Goal: Task Accomplishment & Management: Use online tool/utility

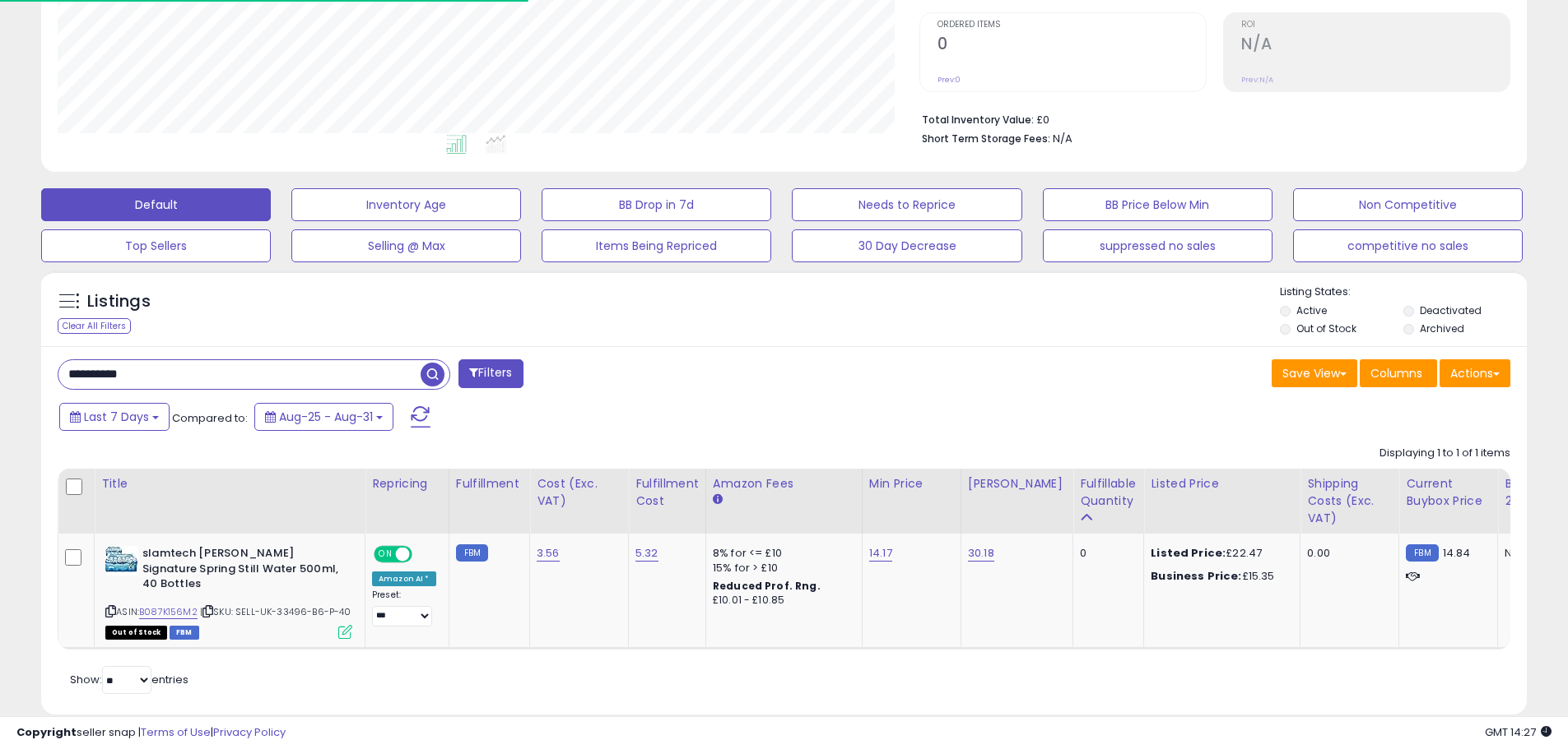
scroll to position [338, 861]
click at [418, 412] on span at bounding box center [420, 417] width 20 height 22
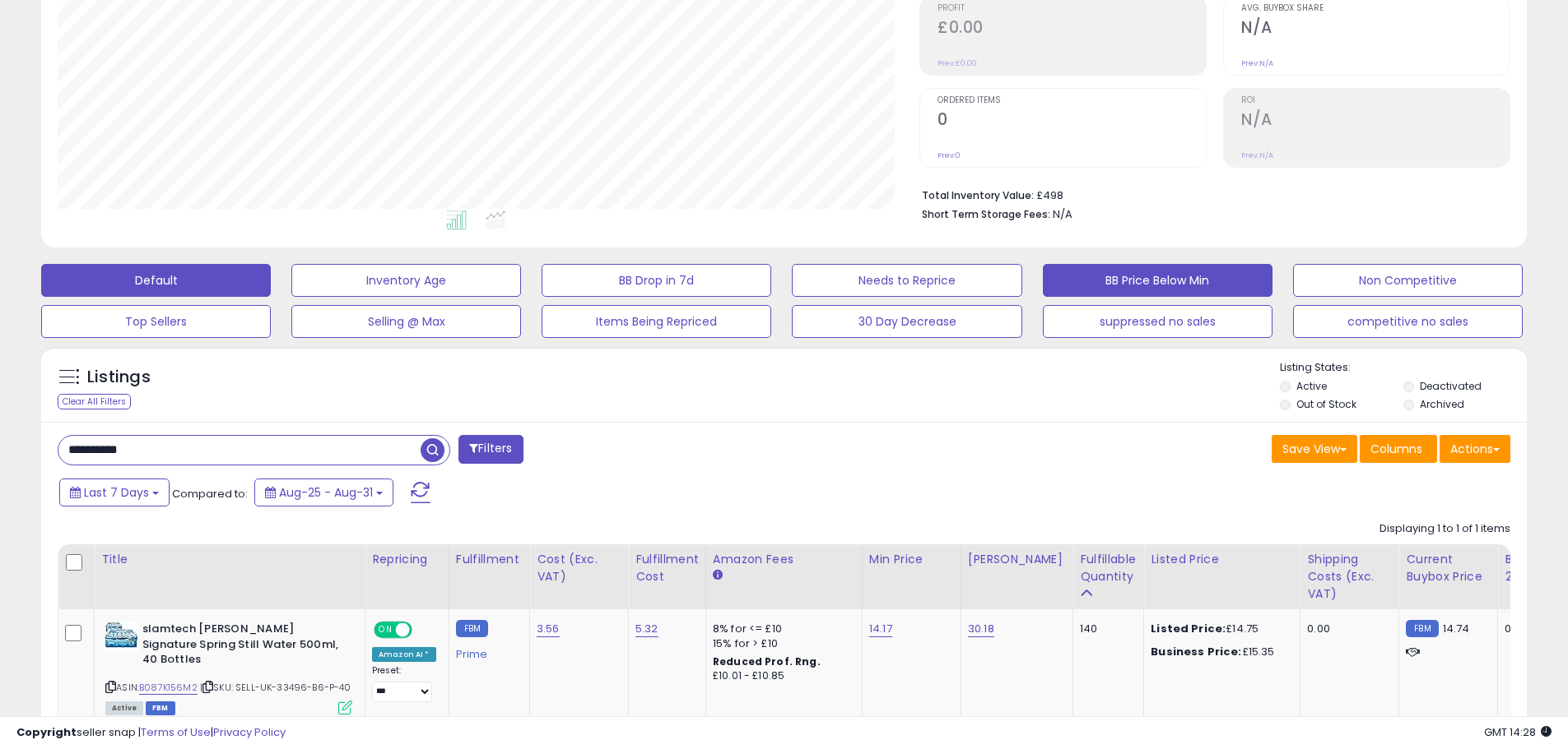
click at [1115, 283] on button "BB Price Below Min" at bounding box center [1157, 281] width 230 height 33
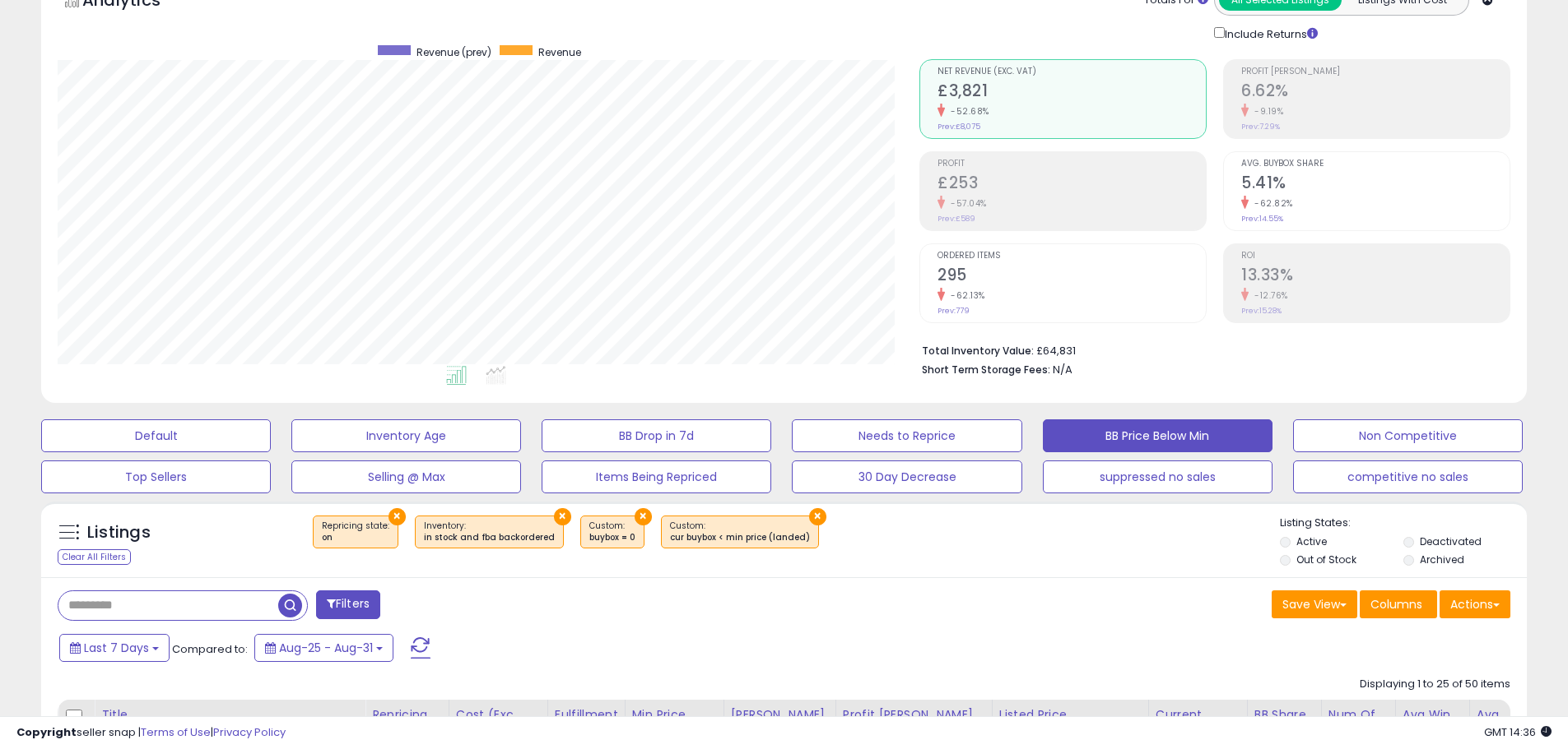
scroll to position [371, 0]
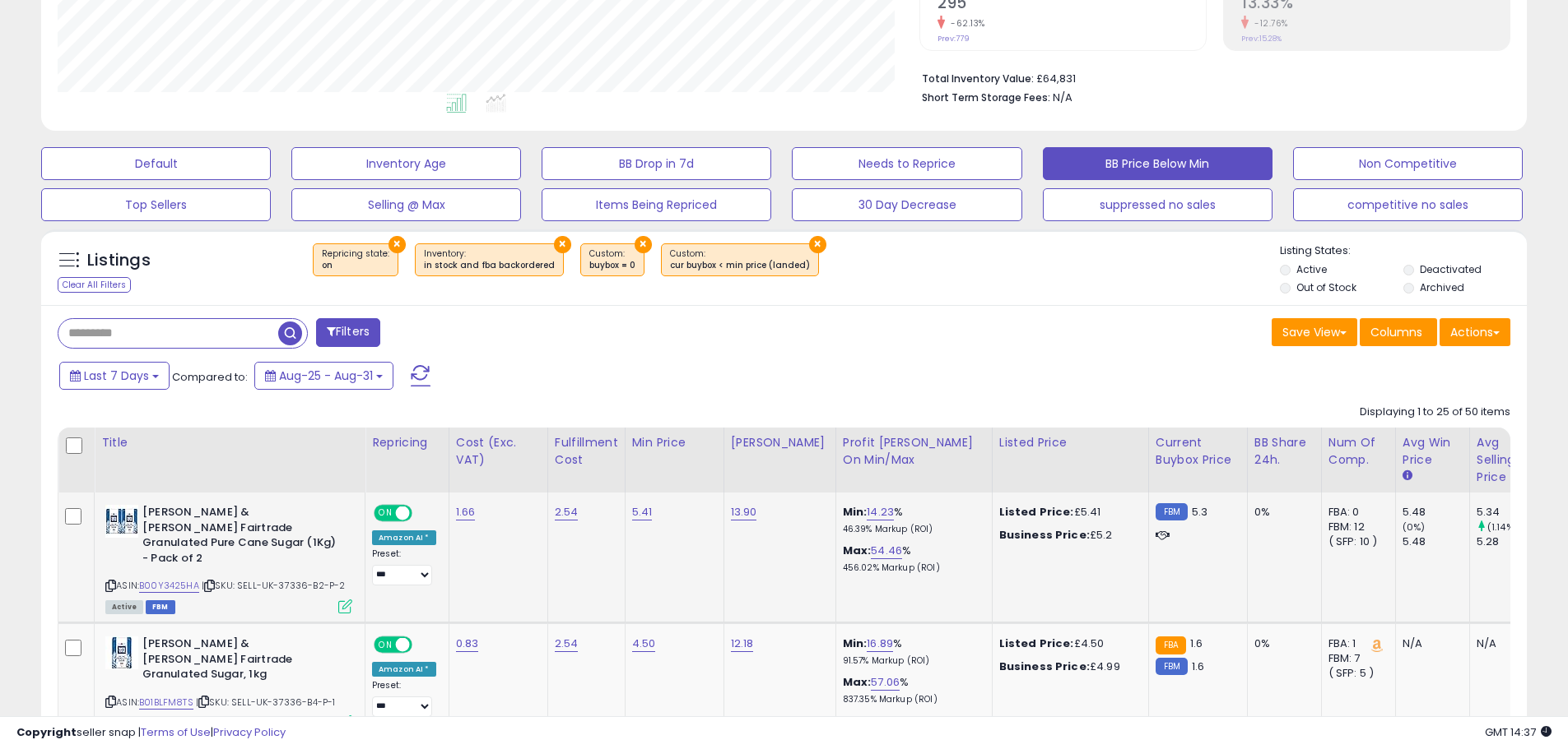
click at [111, 581] on icon at bounding box center [110, 586] width 10 height 9
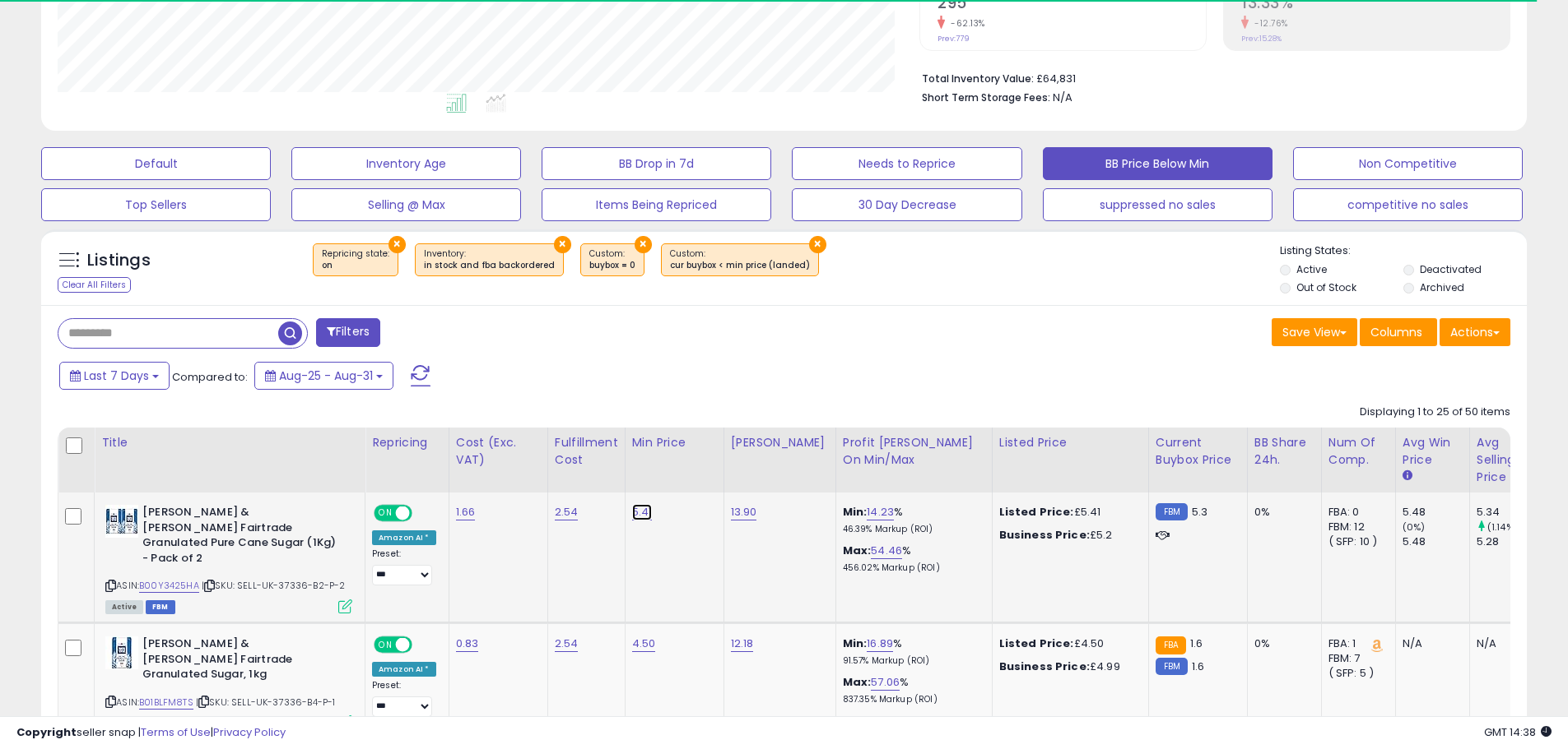
click at [636, 515] on link "5.41" at bounding box center [642, 512] width 21 height 16
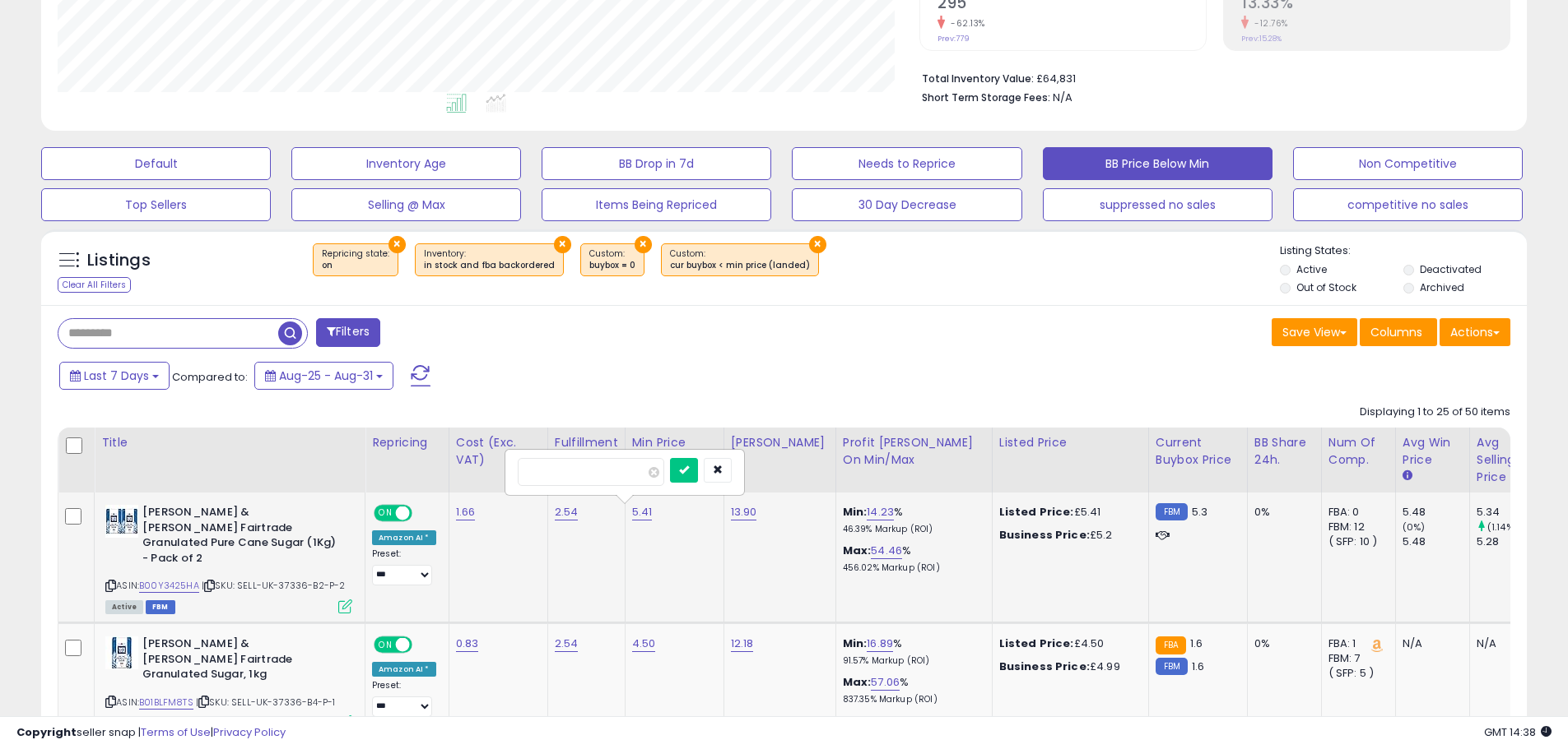
type input "****"
click button "submit" at bounding box center [683, 470] width 28 height 25
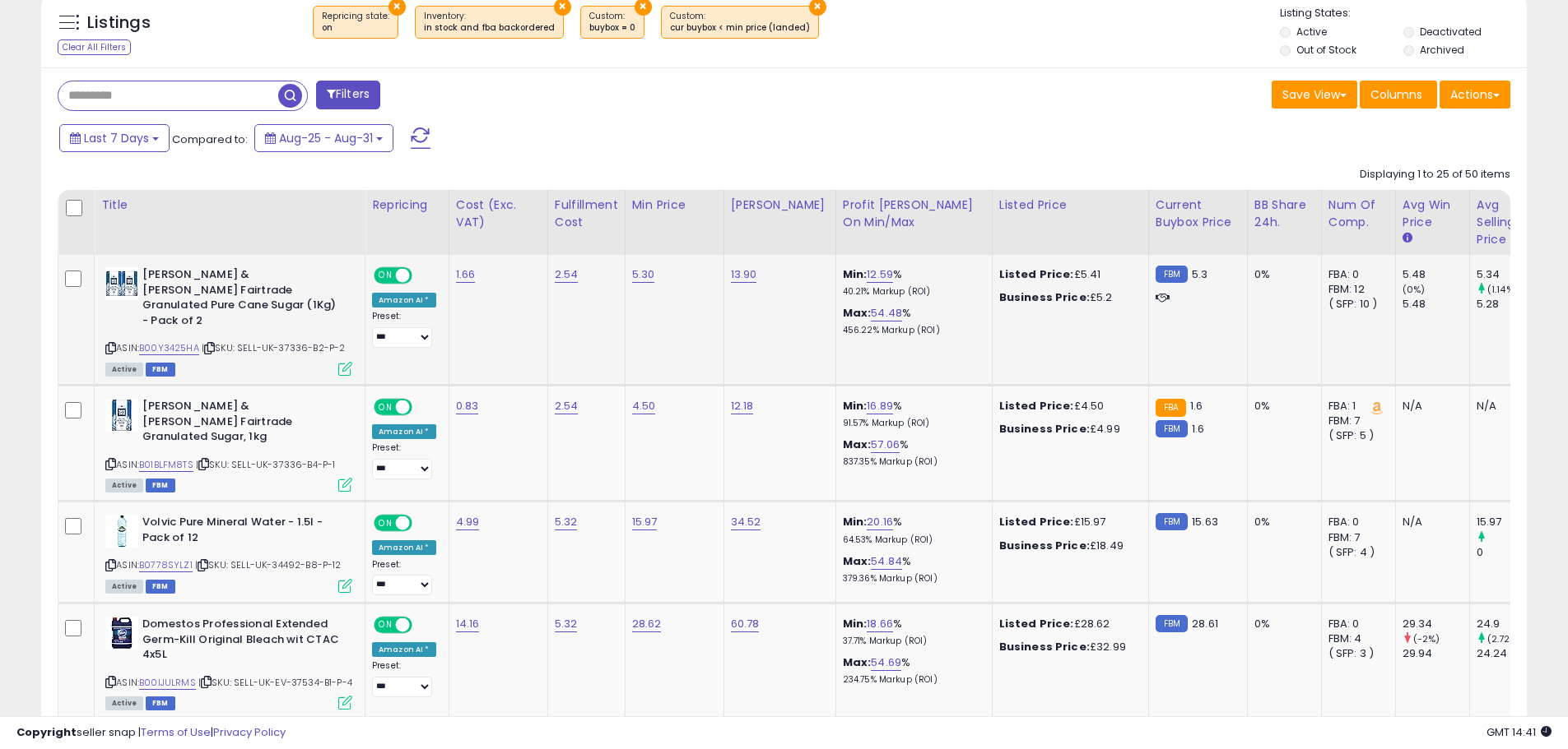
scroll to position [618, 0]
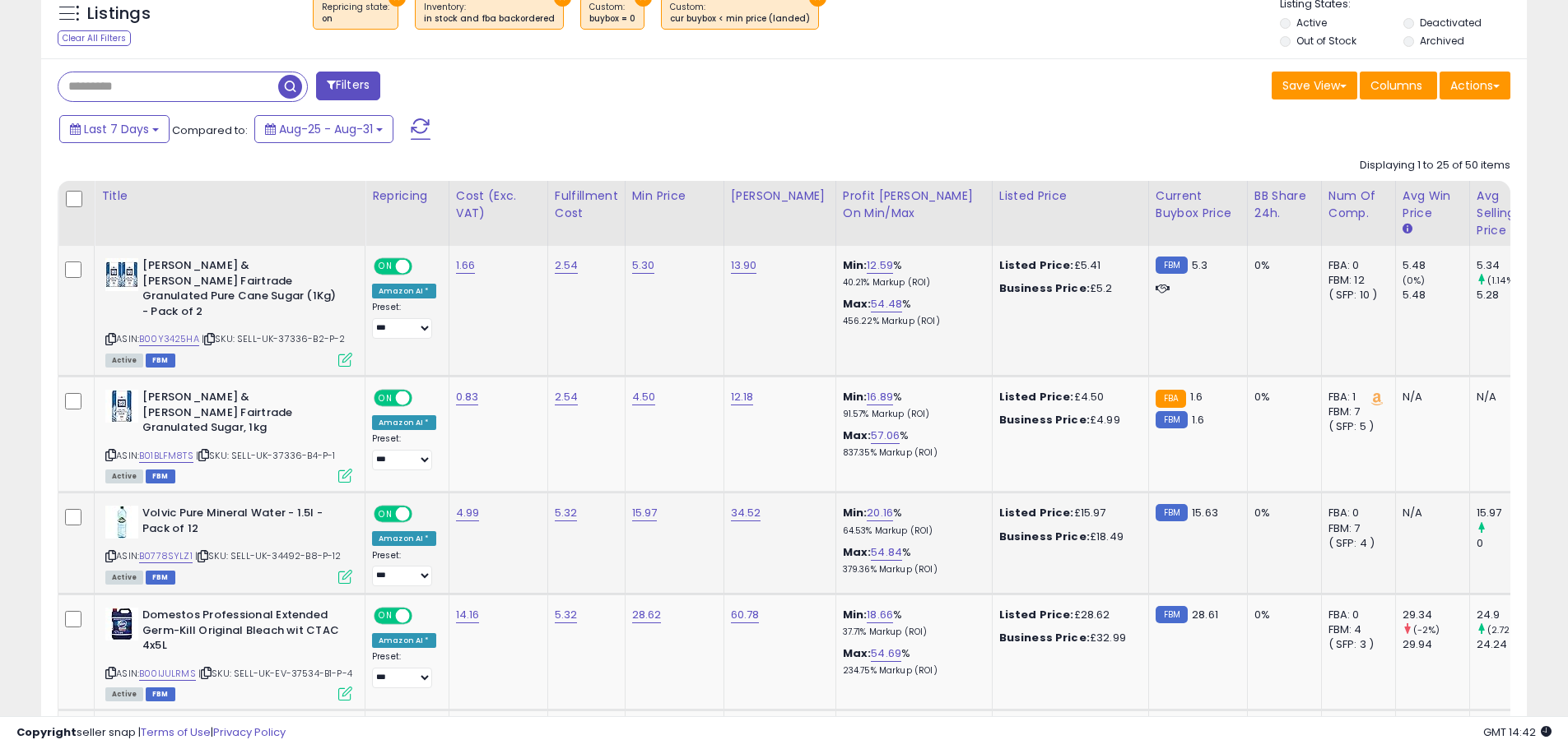
click at [110, 552] on icon at bounding box center [110, 557] width 10 height 9
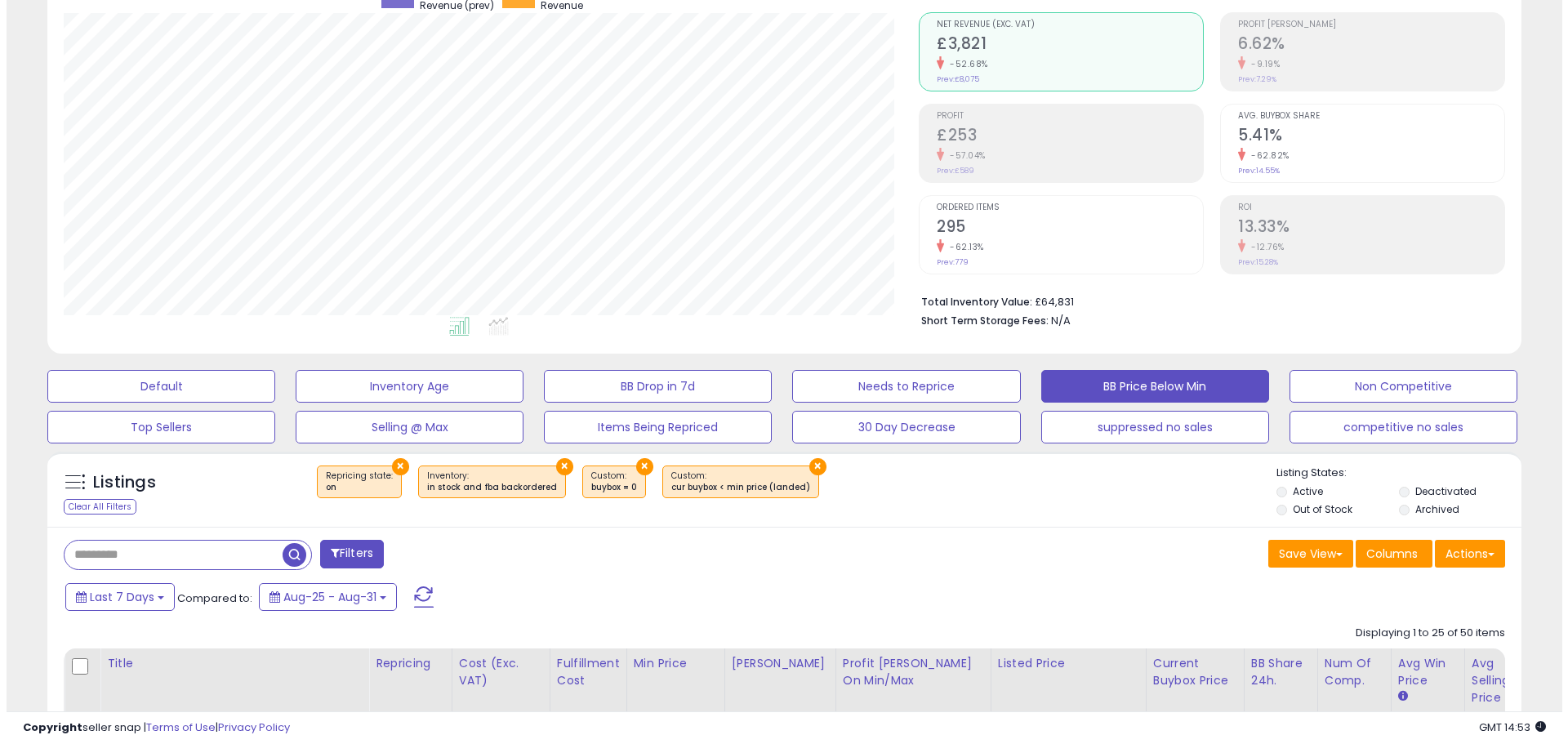
scroll to position [0, 0]
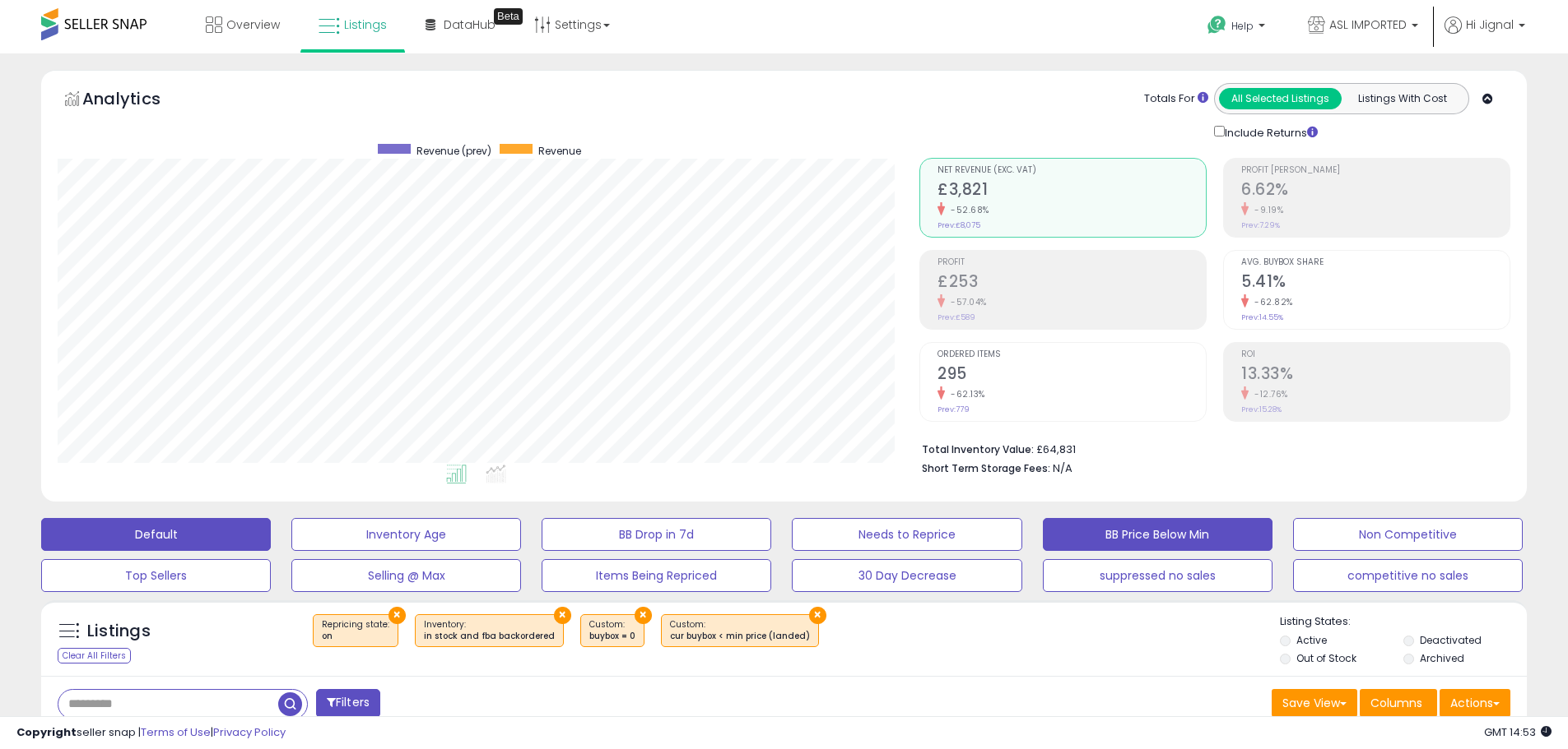
click at [207, 542] on button "Default" at bounding box center [156, 535] width 230 height 33
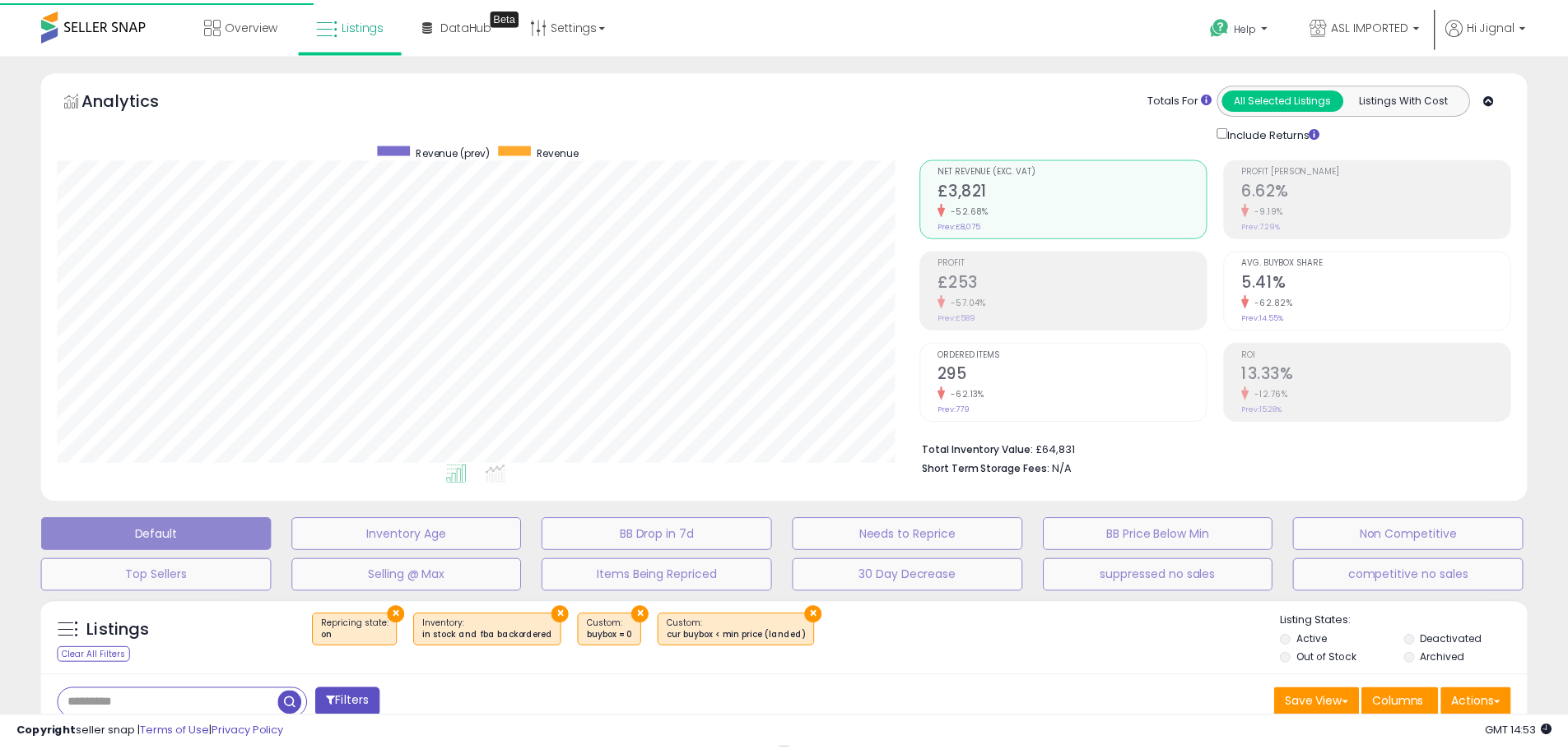
scroll to position [338, 869]
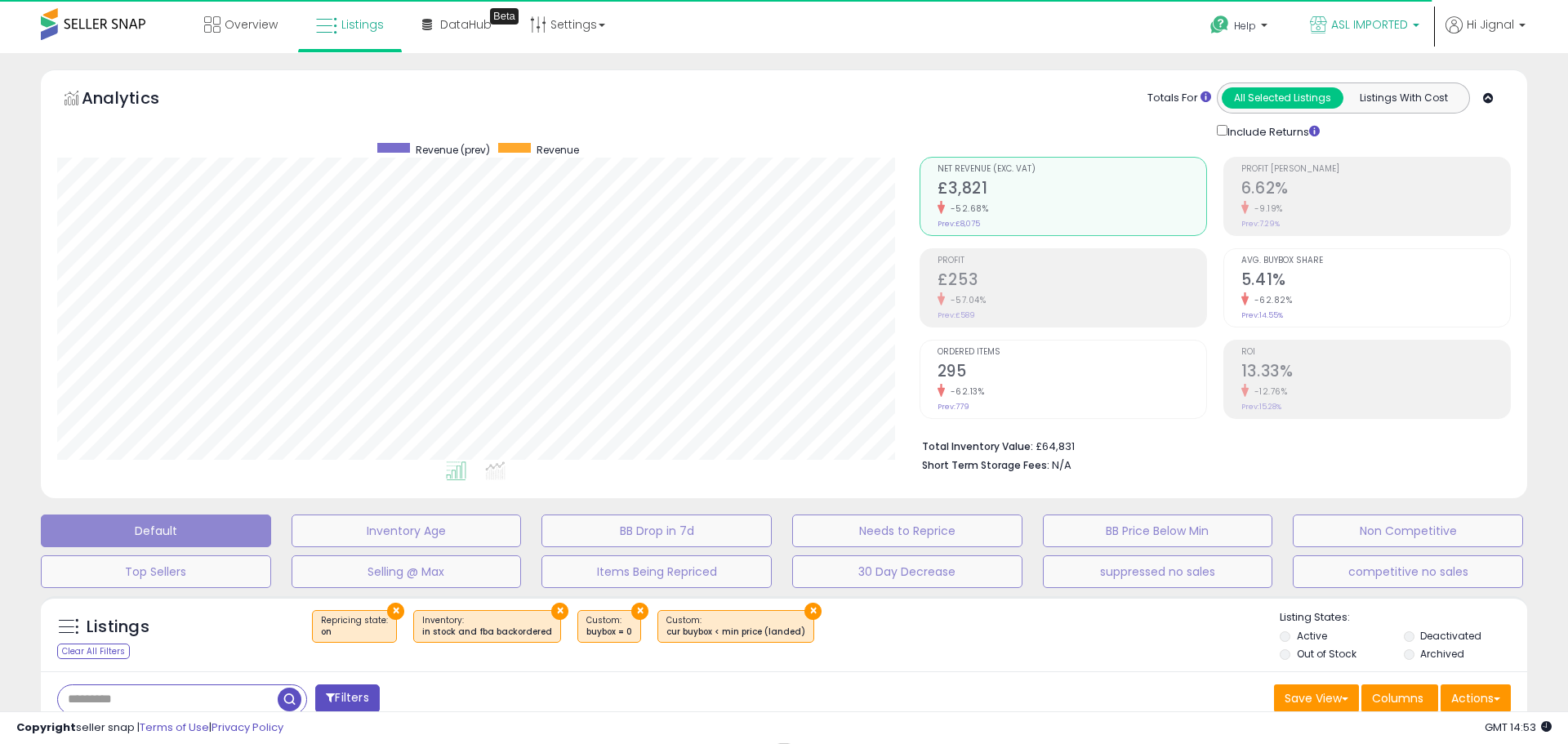
click at [1370, 27] on span "ASL IMPORTED" at bounding box center [1369, 24] width 77 height 16
click at [1046, 24] on div "Help Contact Support Search Knowledge Hub Request a Feature Hi Jignal" at bounding box center [1284, 35] width 519 height 70
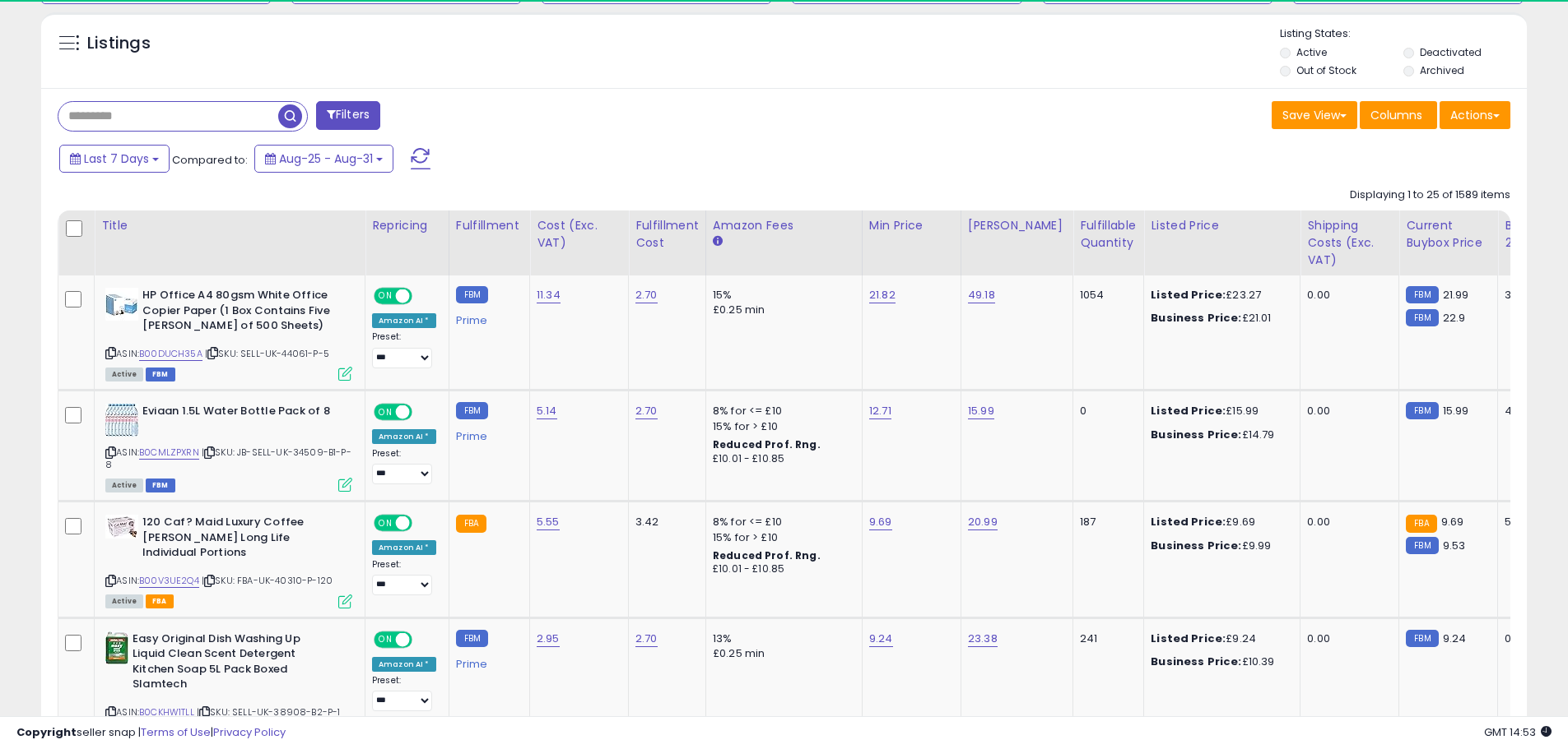
scroll to position [338, 861]
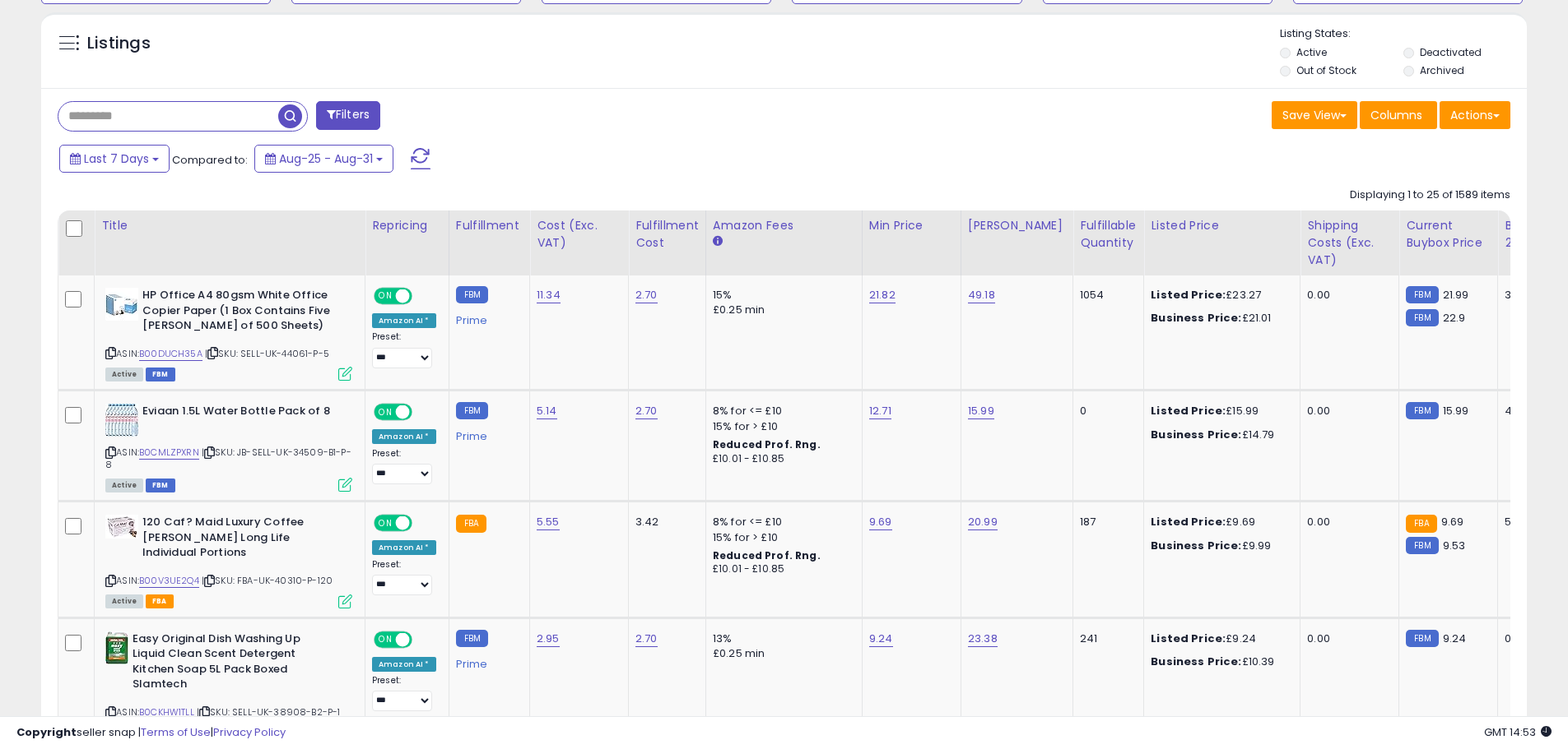
click at [242, 112] on input "text" at bounding box center [169, 117] width 220 height 28
paste input "**********"
type input "**********"
click at [433, 119] on span "button" at bounding box center [432, 116] width 24 height 24
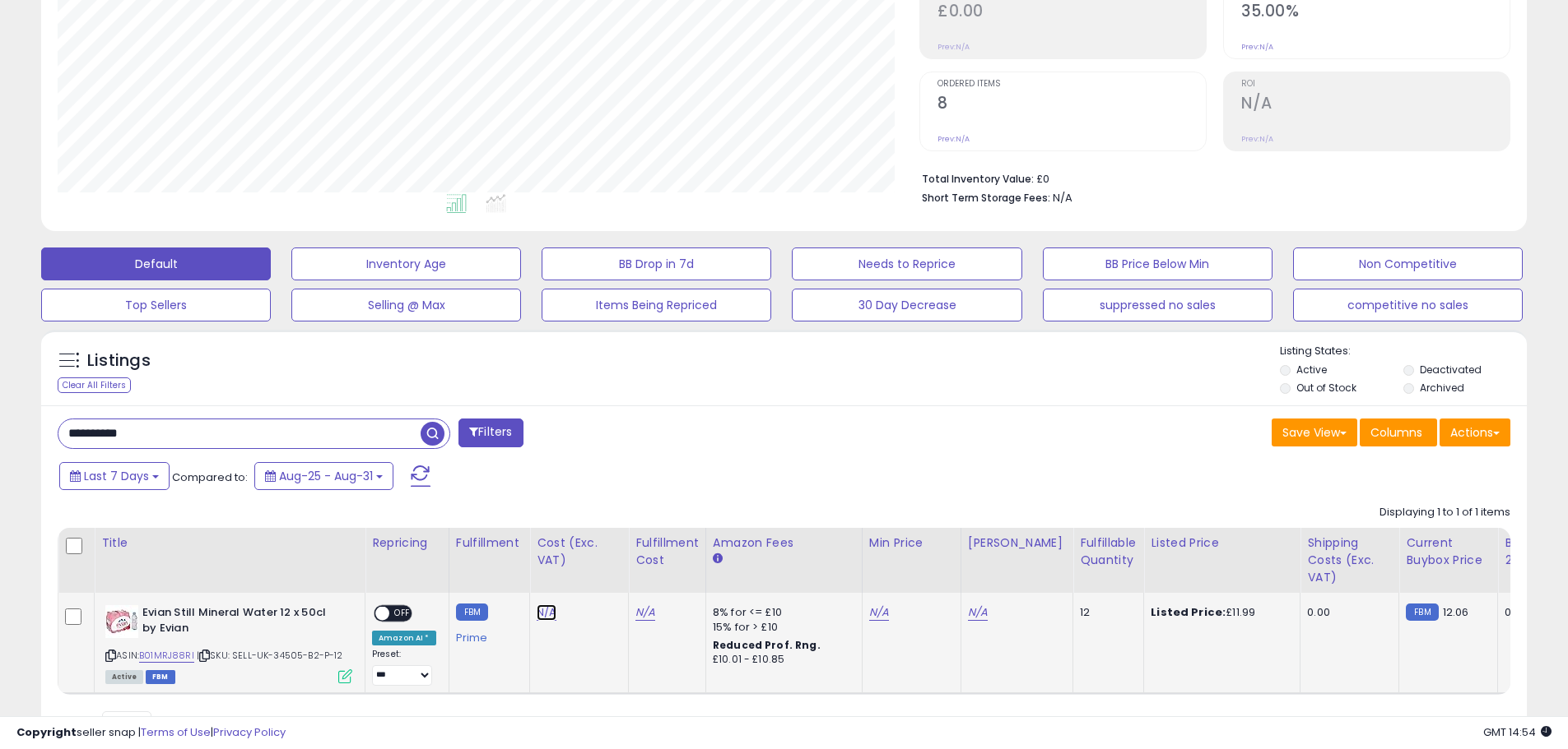
click at [544, 609] on link "N/A" at bounding box center [546, 612] width 20 height 16
type input "****"
click button "submit" at bounding box center [588, 571] width 28 height 25
click at [544, 618] on link "3.34" at bounding box center [548, 612] width 24 height 16
type input "****"
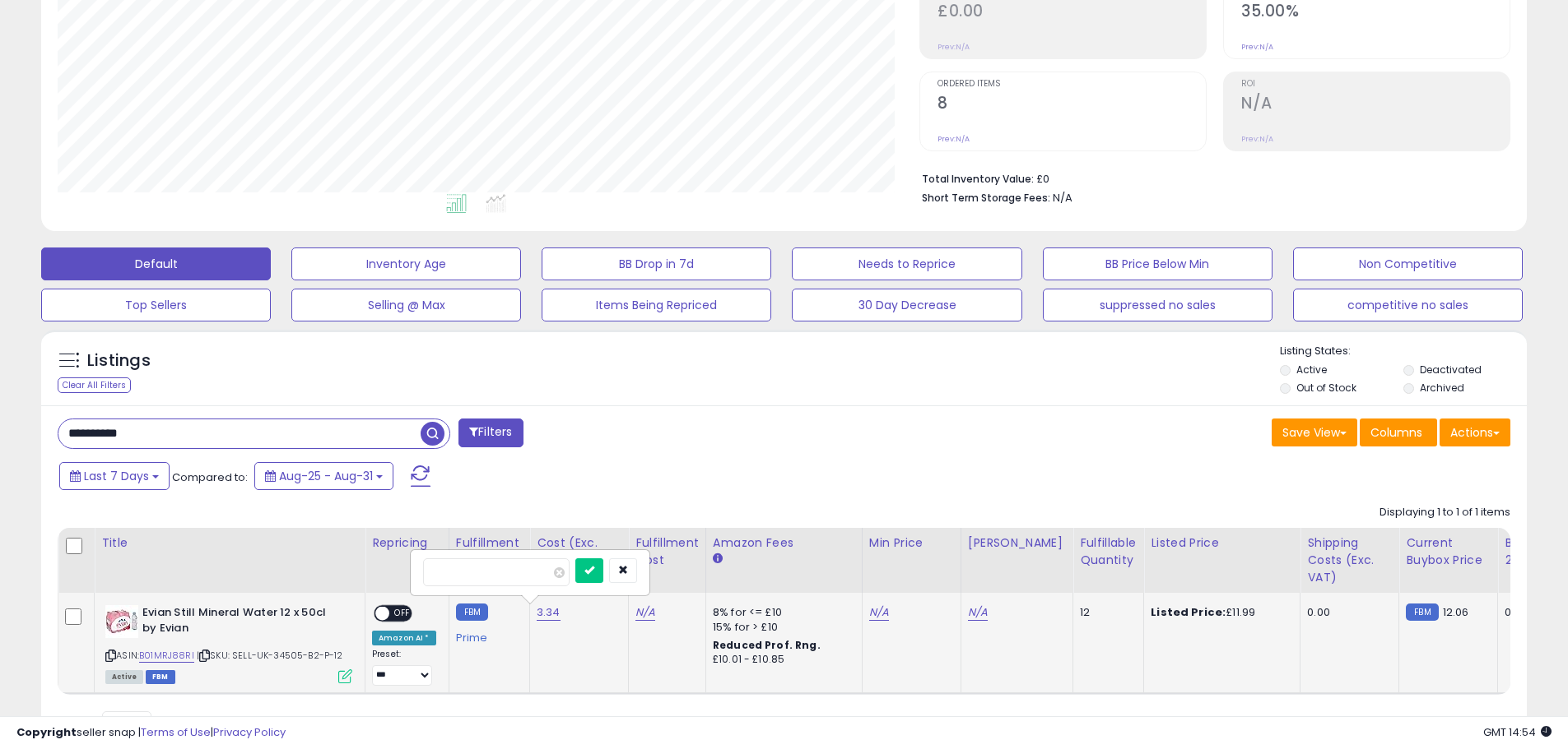
click button "submit" at bounding box center [588, 571] width 28 height 25
click at [636, 614] on link "N/A" at bounding box center [645, 612] width 20 height 16
type input "***"
click button "submit" at bounding box center [687, 571] width 28 height 25
click at [869, 611] on link "N/A" at bounding box center [878, 612] width 20 height 16
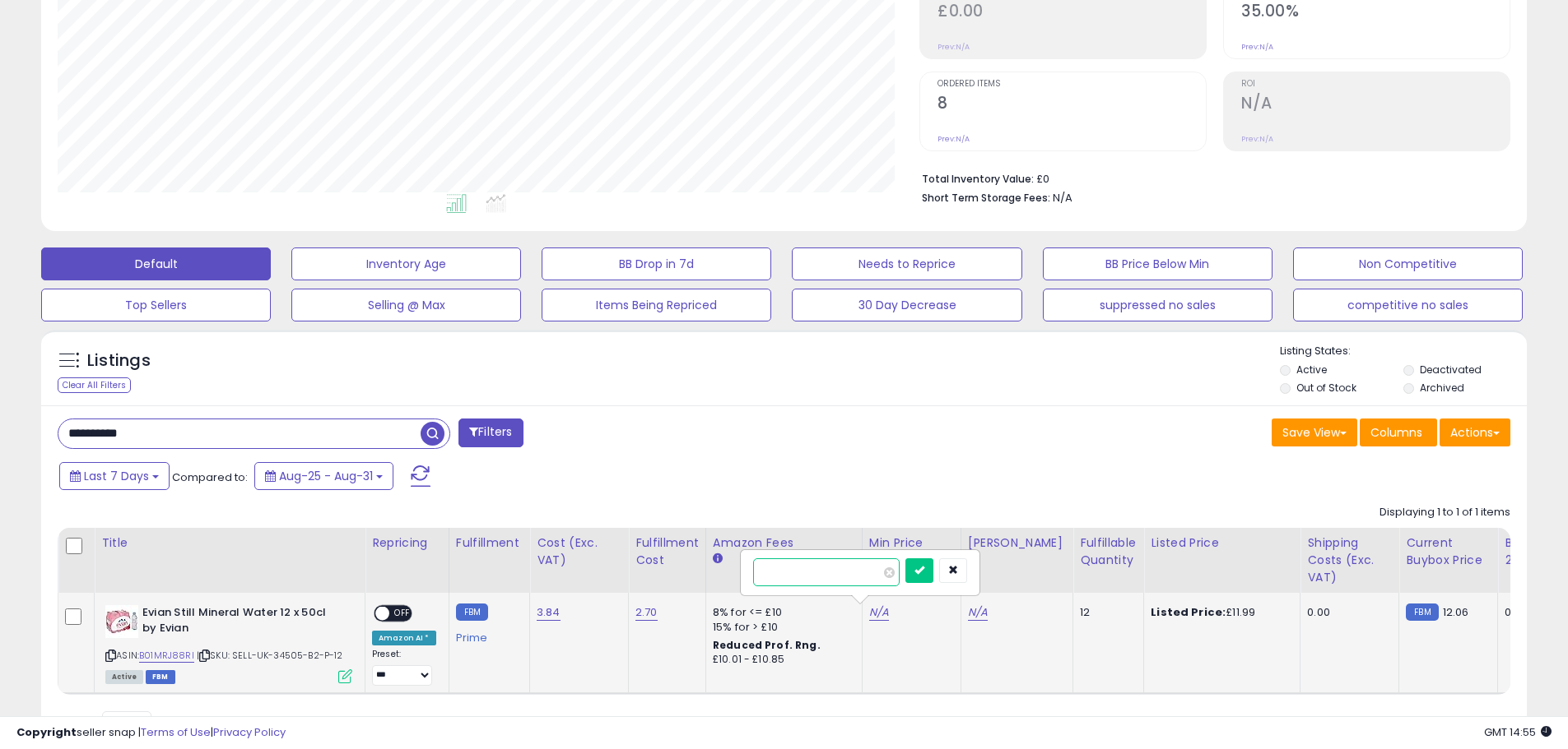
type input "****"
click button "submit" at bounding box center [918, 571] width 28 height 25
click at [977, 616] on link "N/A" at bounding box center [977, 612] width 20 height 16
type input "****"
click button "submit" at bounding box center [1017, 571] width 28 height 25
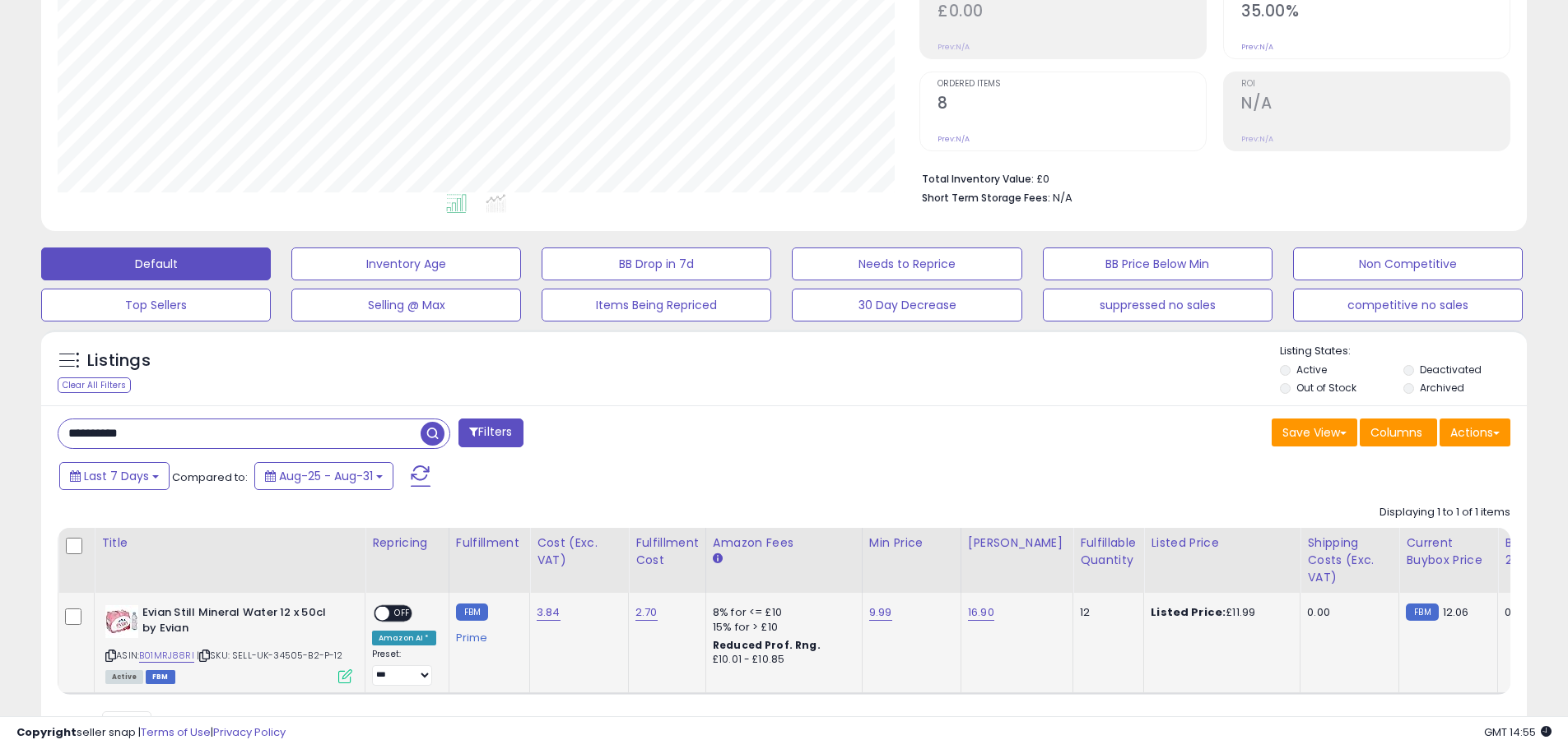
click at [387, 612] on span at bounding box center [382, 613] width 14 height 14
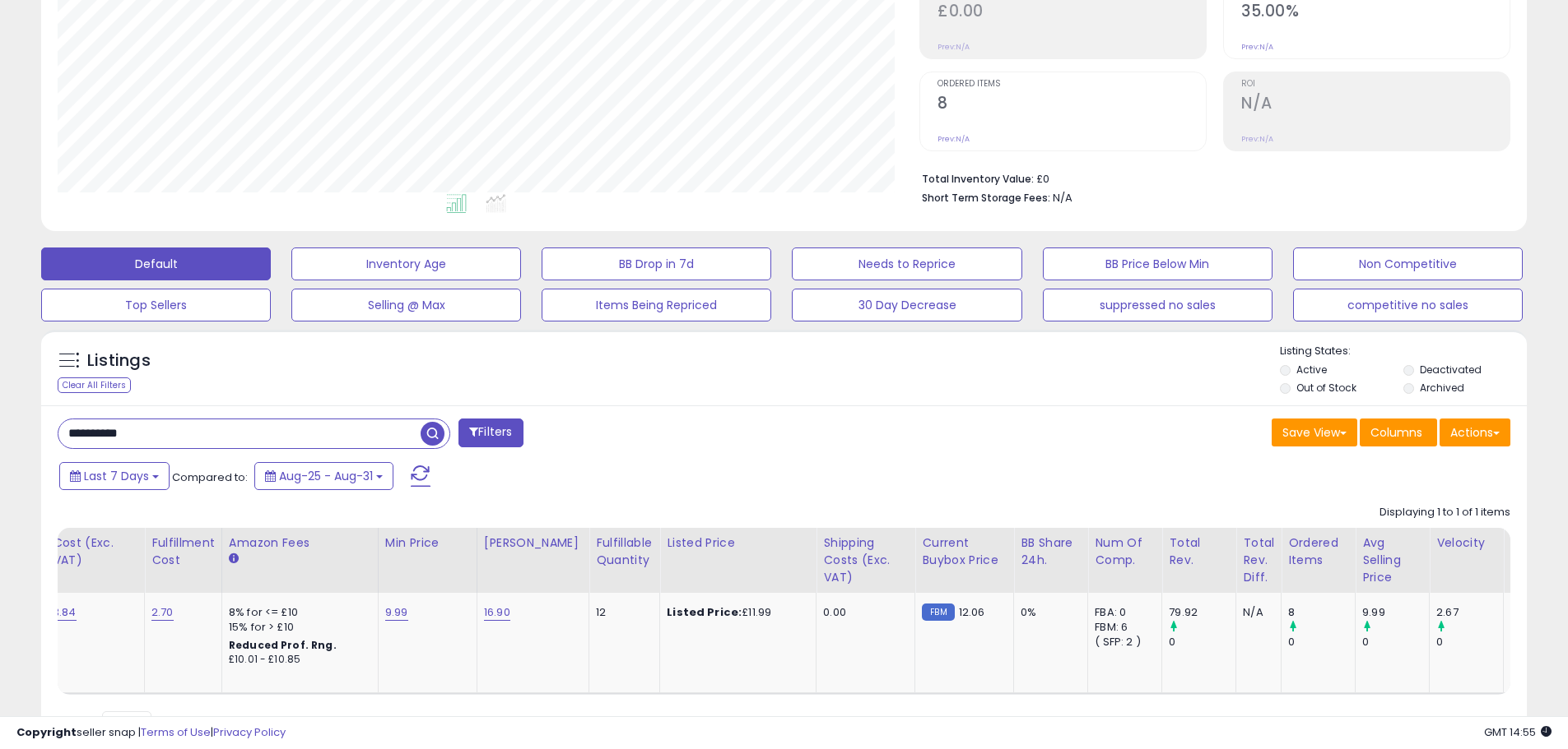
scroll to position [0, 0]
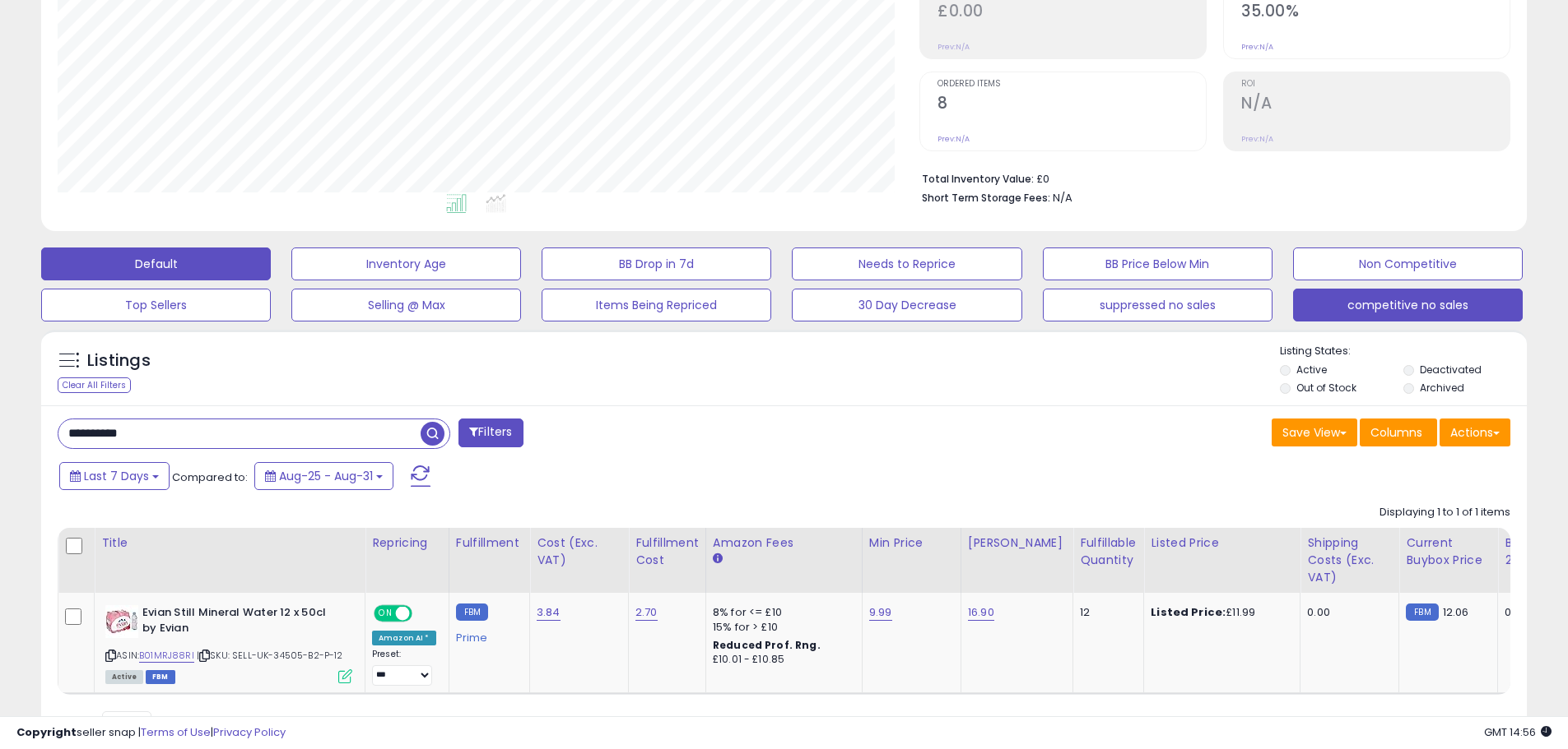
click at [1357, 307] on button "competitive no sales" at bounding box center [1408, 305] width 230 height 33
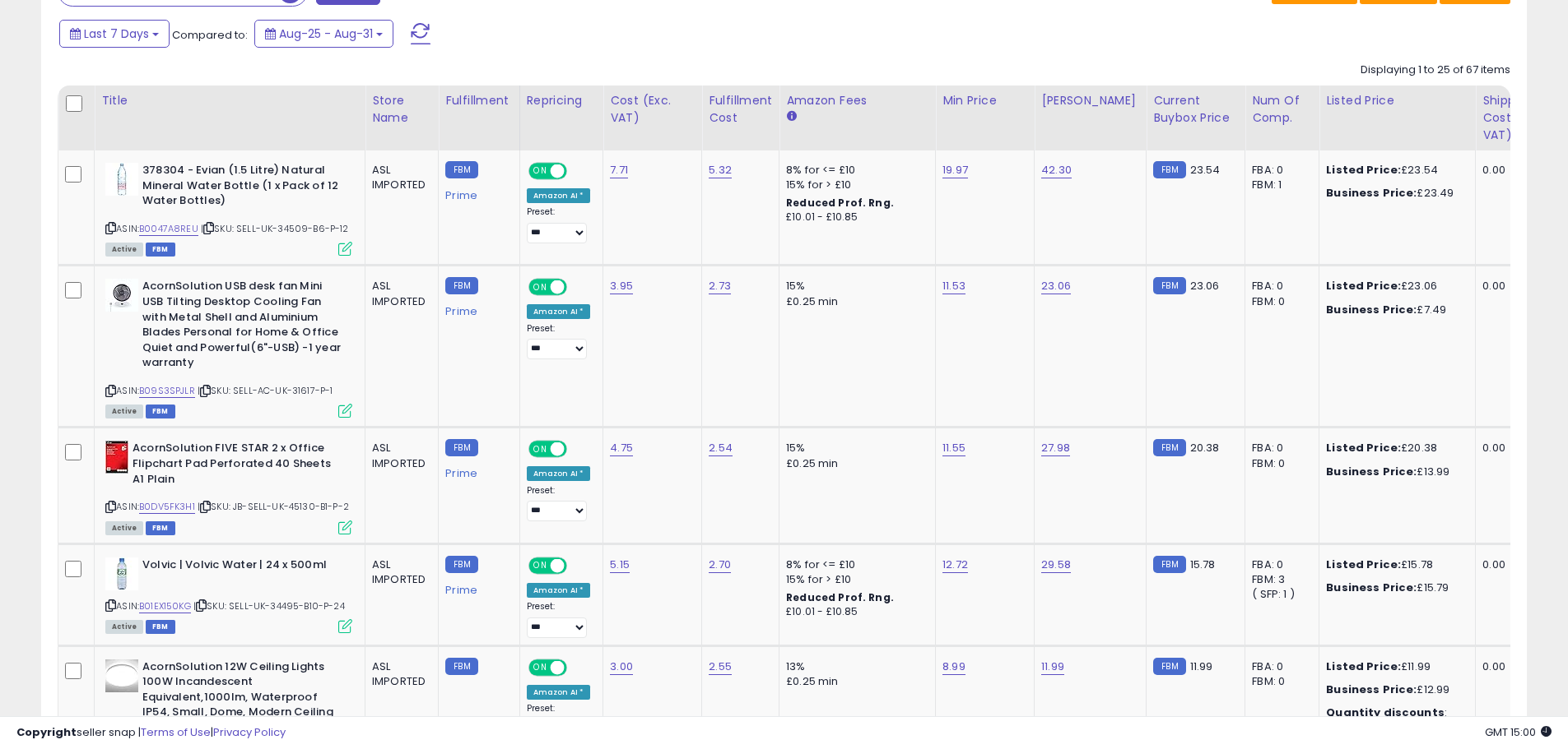
scroll to position [613, 0]
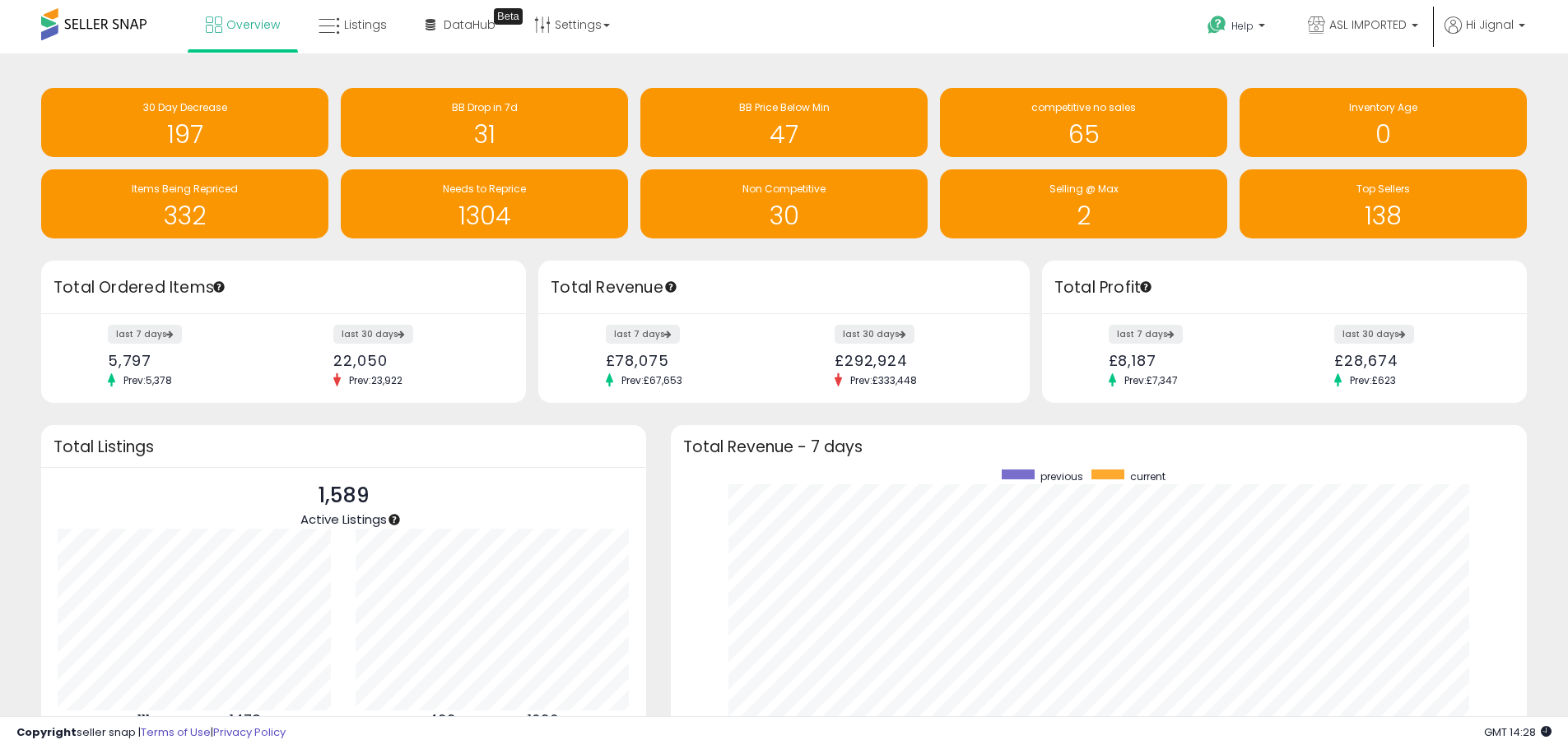
scroll to position [311, 823]
click at [245, 38] on link "Overview" at bounding box center [243, 25] width 99 height 49
click at [209, 27] on icon at bounding box center [213, 24] width 16 height 16
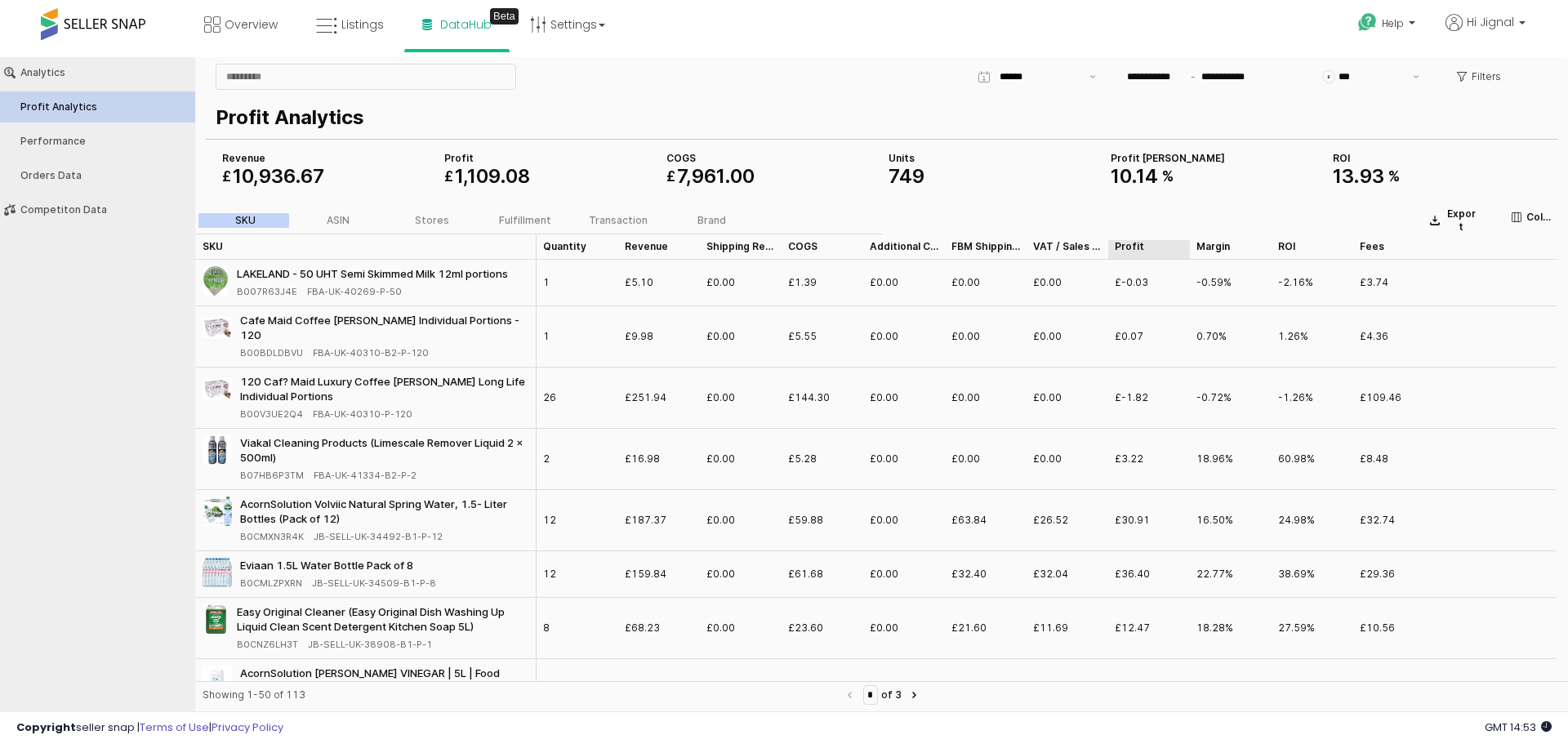
click at [1132, 254] on div "Profit Profit" at bounding box center [1148, 247] width 82 height 26
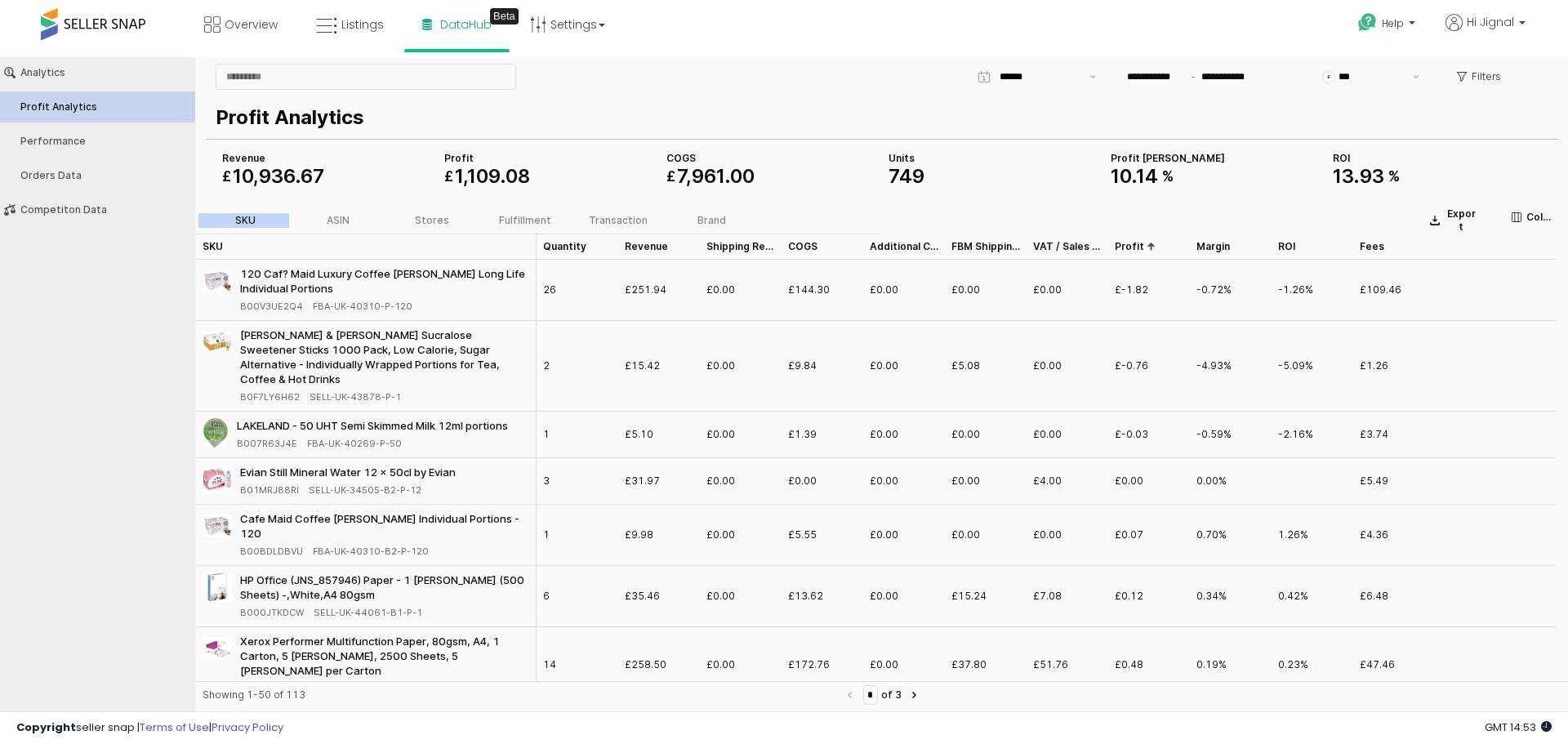
click at [264, 485] on div "Evian Still Mineral Water 12 x 50cl by Evian B01MRJ88RI SELL-UK-34505-B2-P-12" at bounding box center [366, 481] width 341 height 46
copy span "B01MRJ88RI"
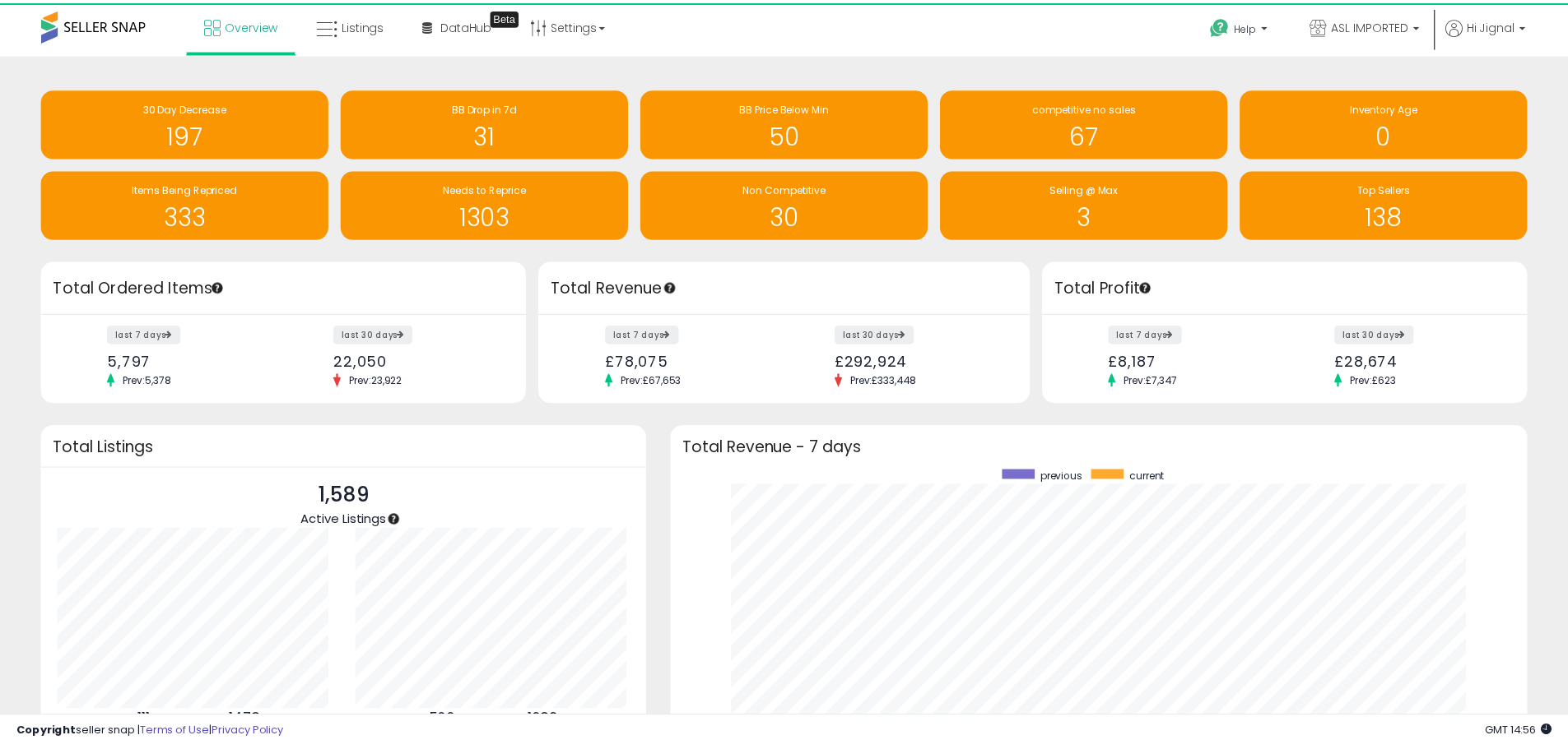
scroll to position [822280, 822181]
